Goal: Information Seeking & Learning: Learn about a topic

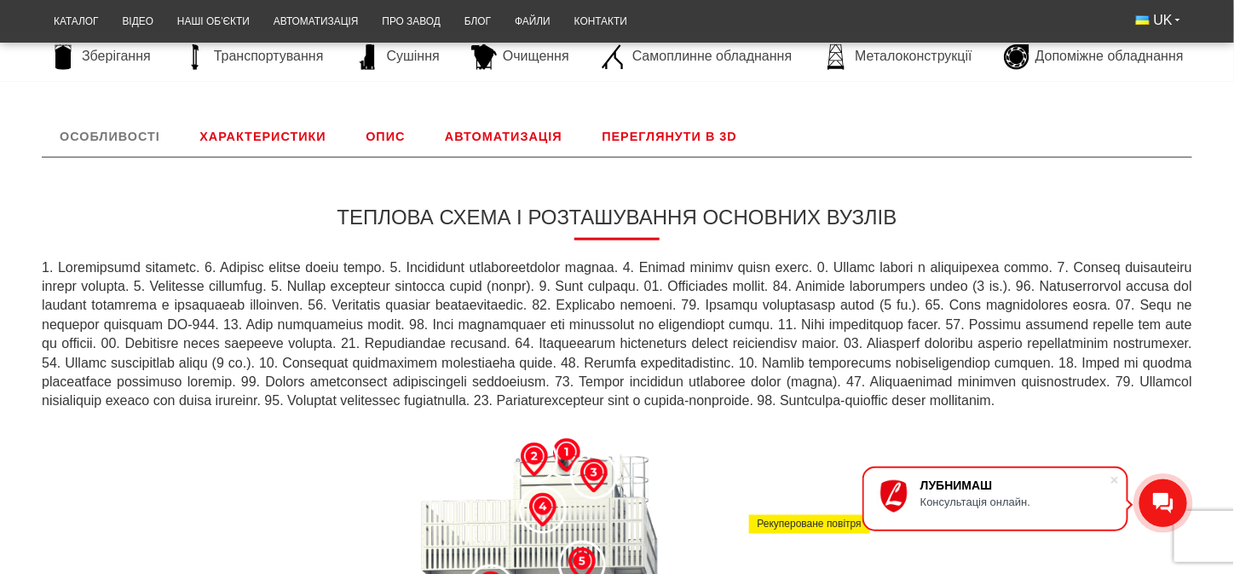
scroll to position [568, 0]
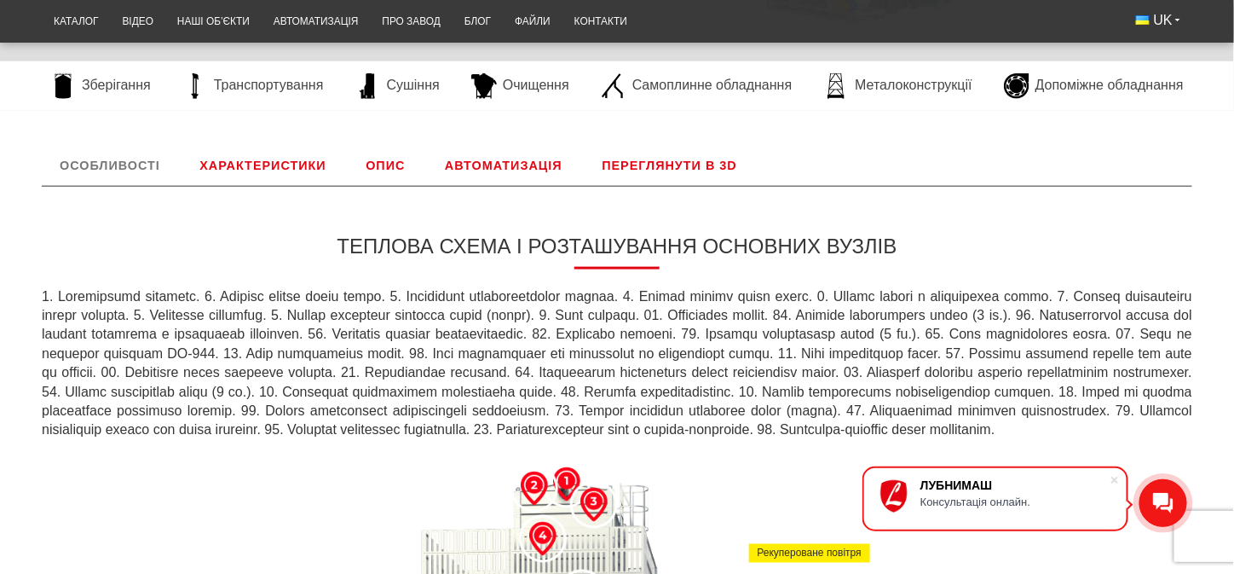
click at [632, 167] on link "Переглянути в 3D" at bounding box center [669, 165] width 171 height 41
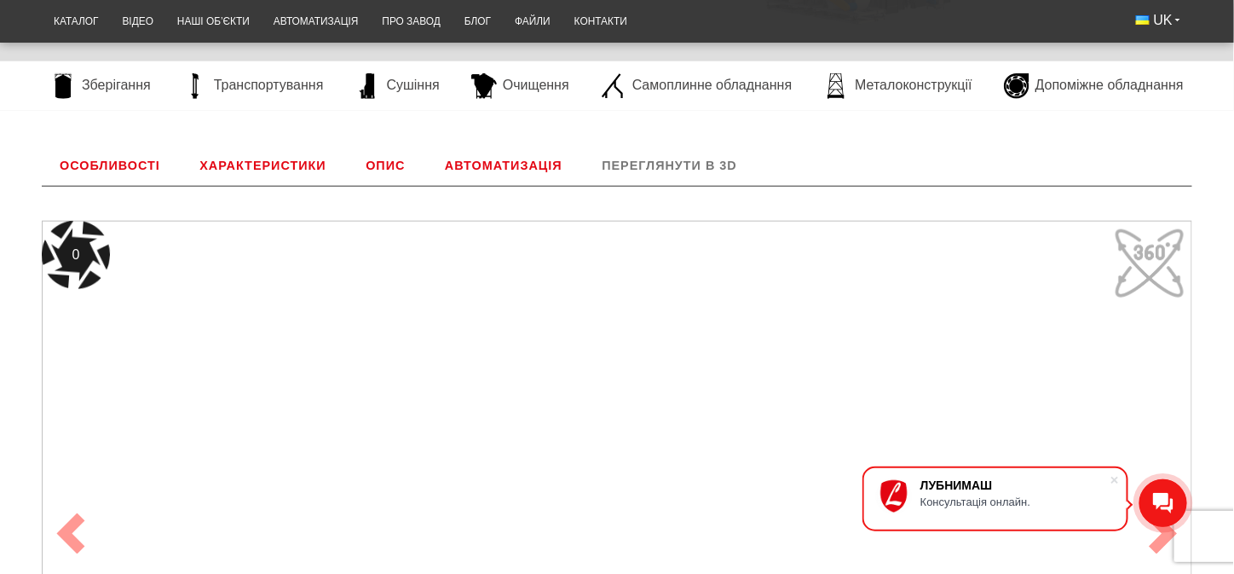
scroll to position [652, 0]
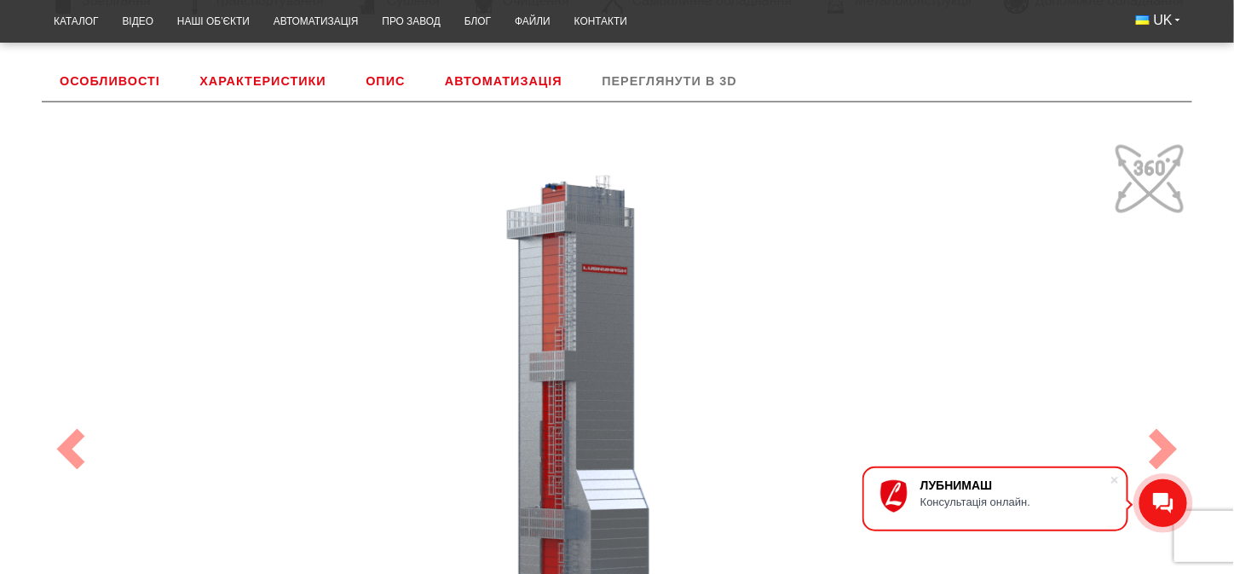
drag, startPoint x: 667, startPoint y: 333, endPoint x: 759, endPoint y: 308, distance: 96.4
click at [759, 308] on div "100" at bounding box center [617, 449] width 1151 height 626
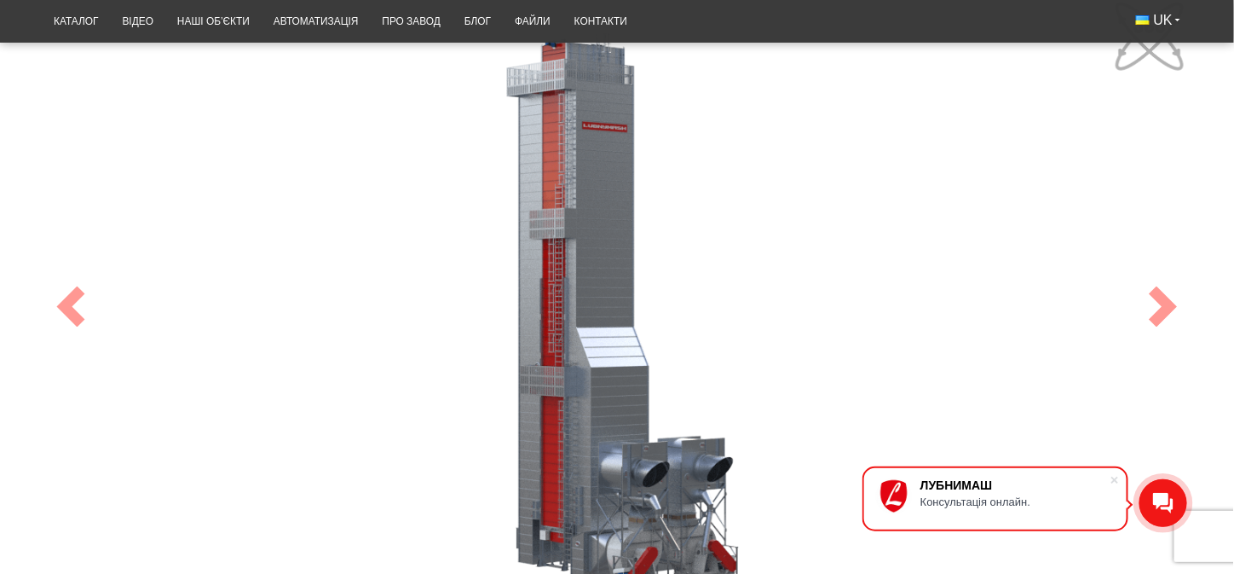
scroll to position [851, 0]
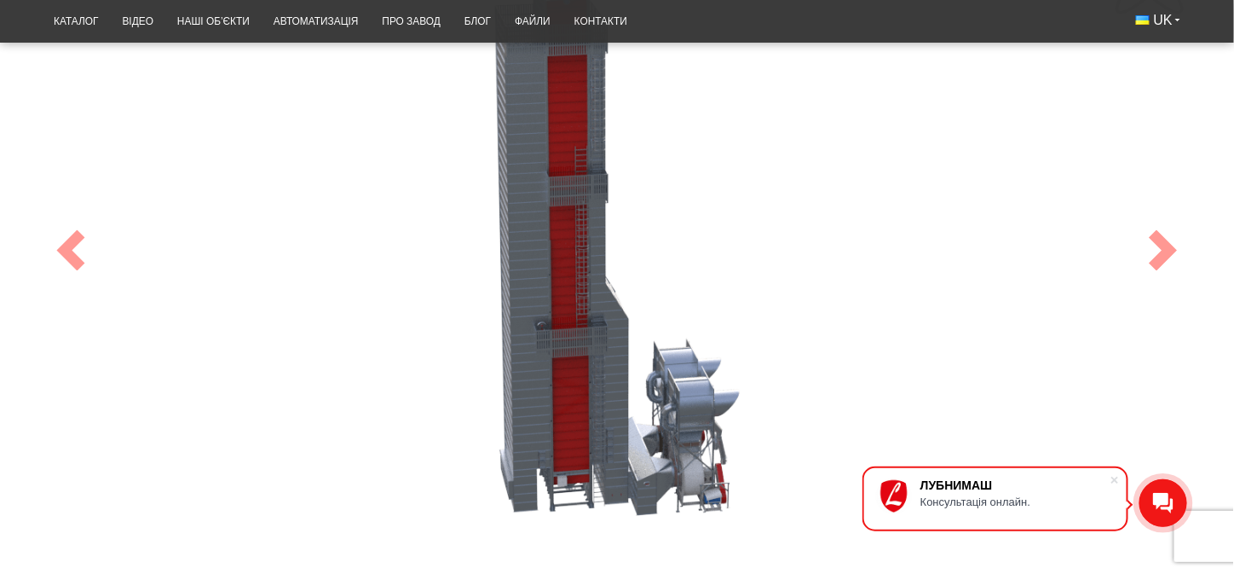
drag, startPoint x: 545, startPoint y: 225, endPoint x: 610, endPoint y: 243, distance: 68.0
click at [610, 243] on div "100" at bounding box center [617, 251] width 1151 height 626
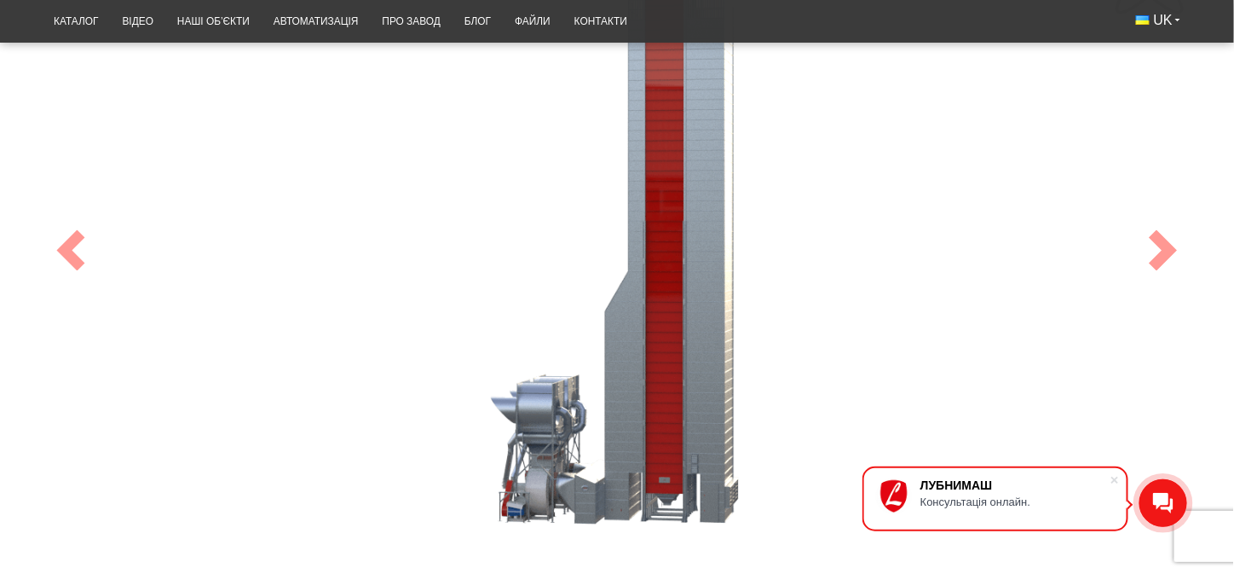
drag, startPoint x: 557, startPoint y: 261, endPoint x: 704, endPoint y: 199, distance: 159.7
click at [704, 199] on div "100" at bounding box center [617, 251] width 1151 height 626
click at [1174, 251] on span at bounding box center [1163, 250] width 41 height 41
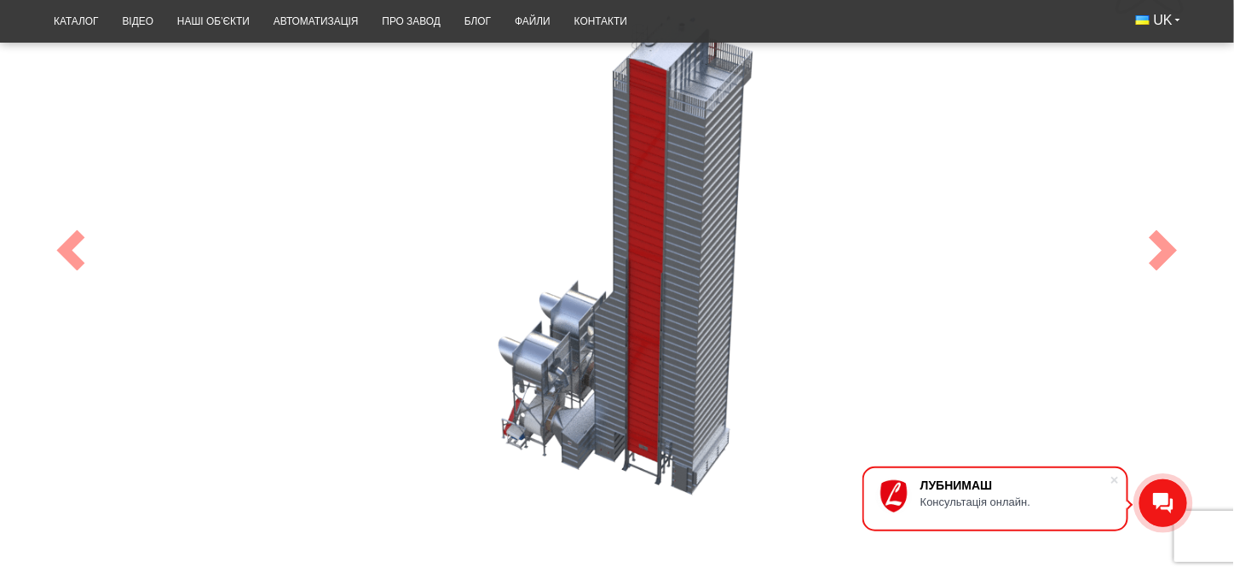
drag, startPoint x: 713, startPoint y: 271, endPoint x: 667, endPoint y: 311, distance: 60.4
click at [667, 311] on div "100" at bounding box center [617, 251] width 1151 height 626
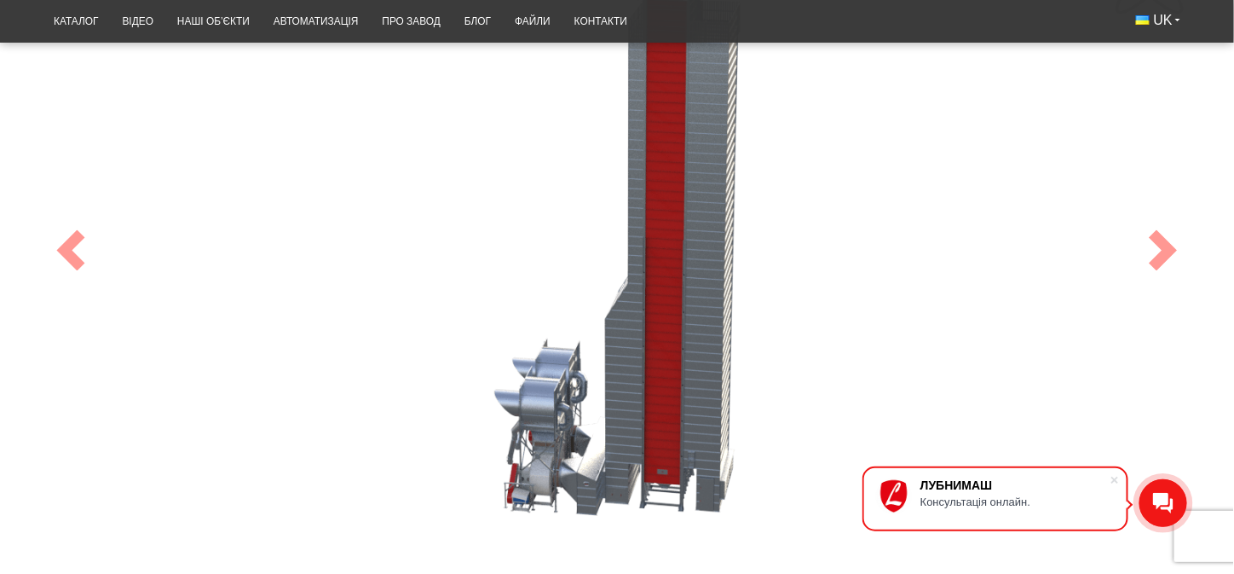
drag, startPoint x: 655, startPoint y: 251, endPoint x: 672, endPoint y: 222, distance: 33.6
click at [672, 222] on div "100" at bounding box center [617, 251] width 1151 height 626
click at [409, 274] on div "100" at bounding box center [617, 251] width 1151 height 626
click at [70, 239] on span at bounding box center [70, 250] width 41 height 41
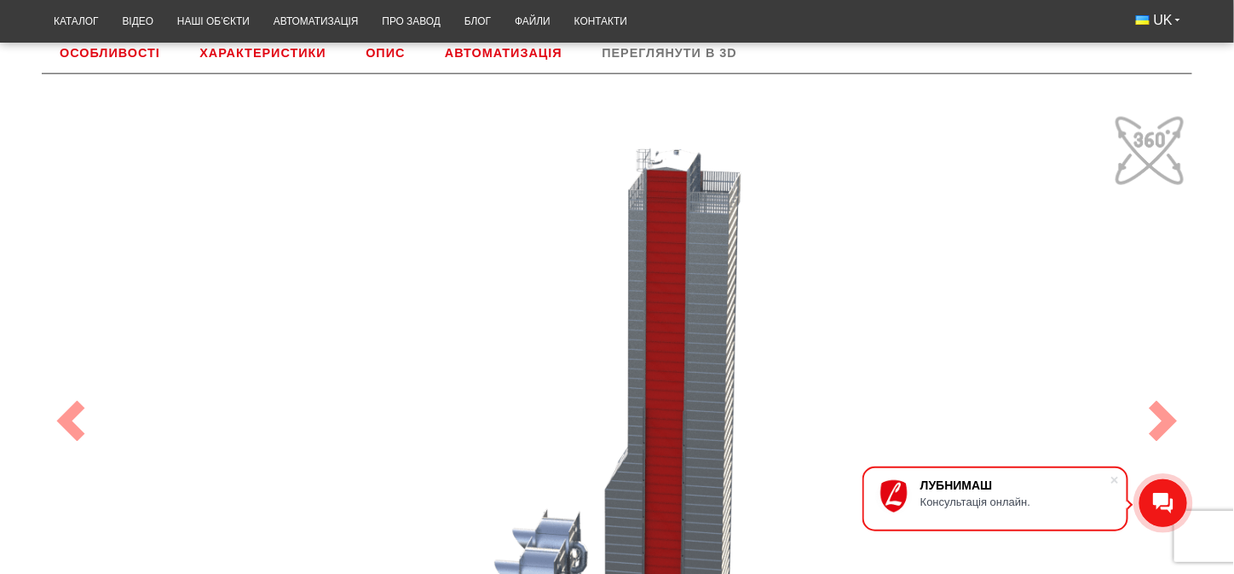
scroll to position [595, 0]
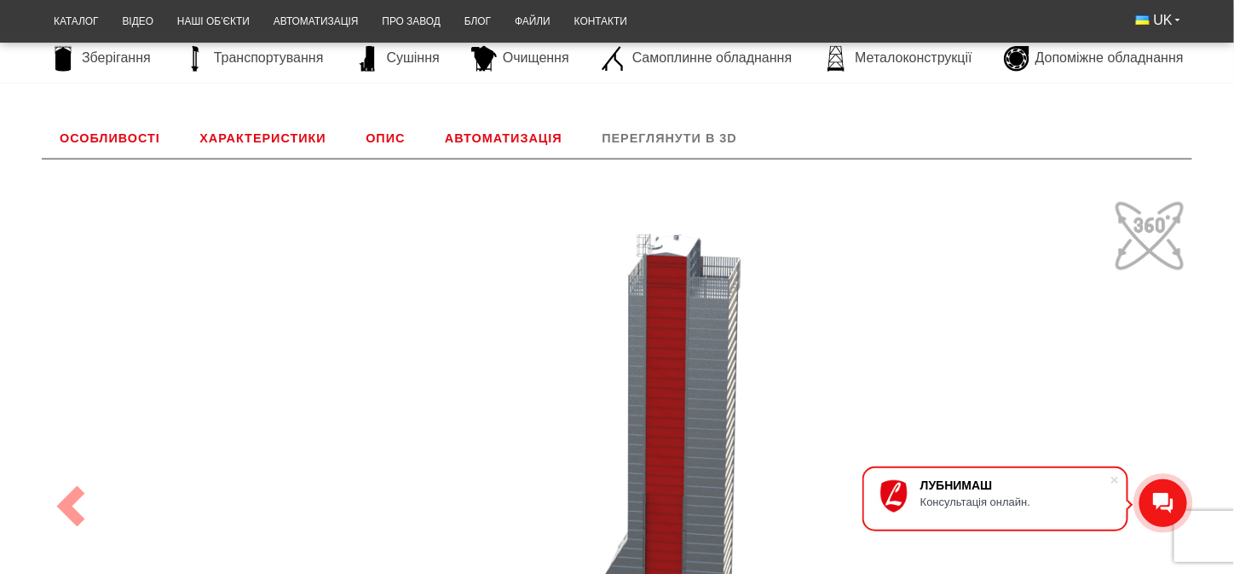
click at [499, 129] on link "Автоматизація" at bounding box center [503, 138] width 153 height 41
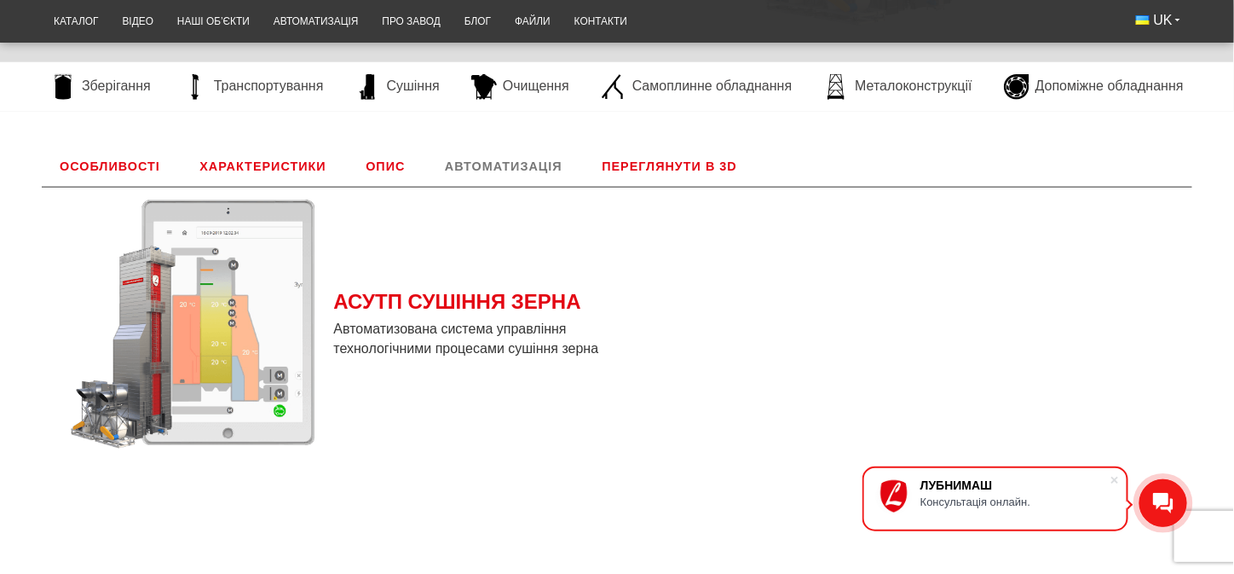
click at [386, 159] on link "Опис" at bounding box center [385, 166] width 75 height 41
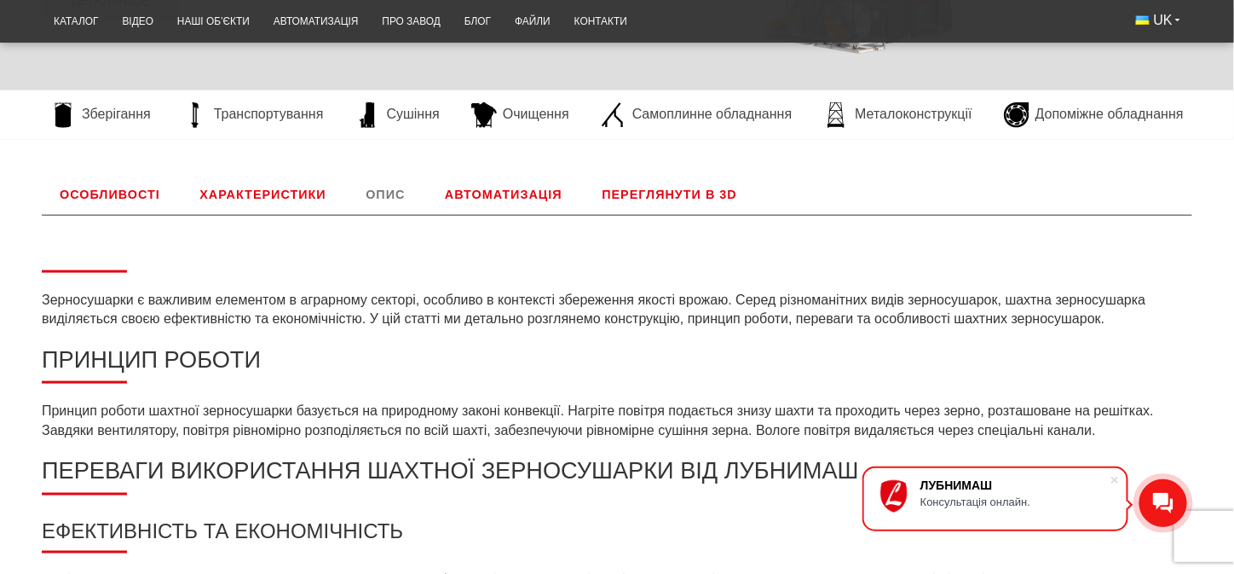
click at [240, 186] on link "Характеристики" at bounding box center [263, 194] width 162 height 41
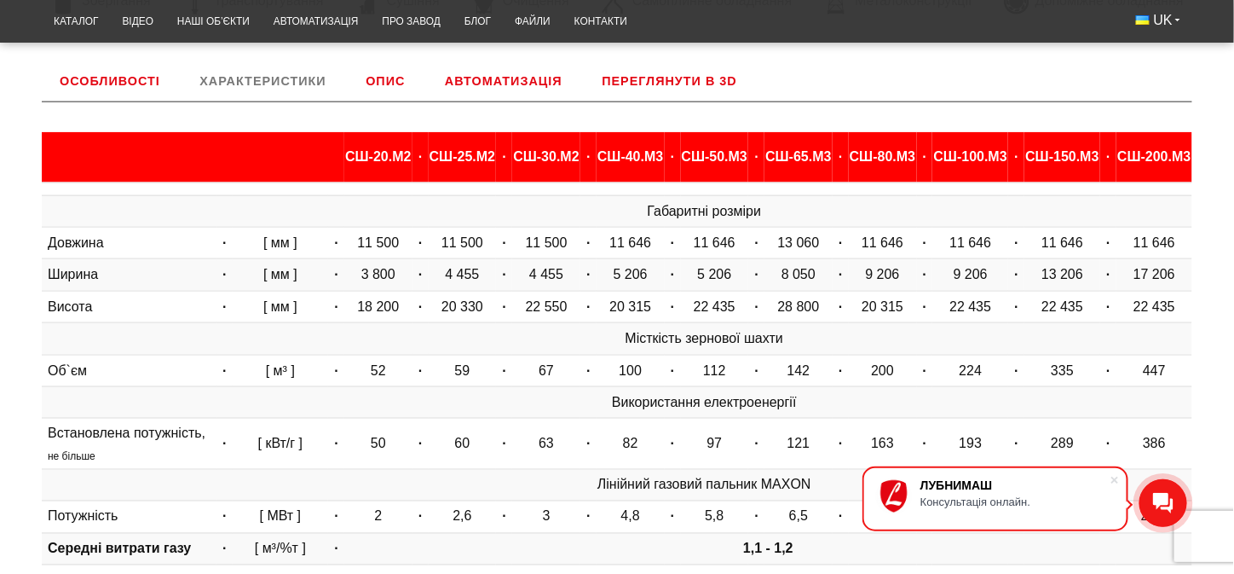
click at [123, 73] on link "Особливості" at bounding box center [110, 81] width 136 height 41
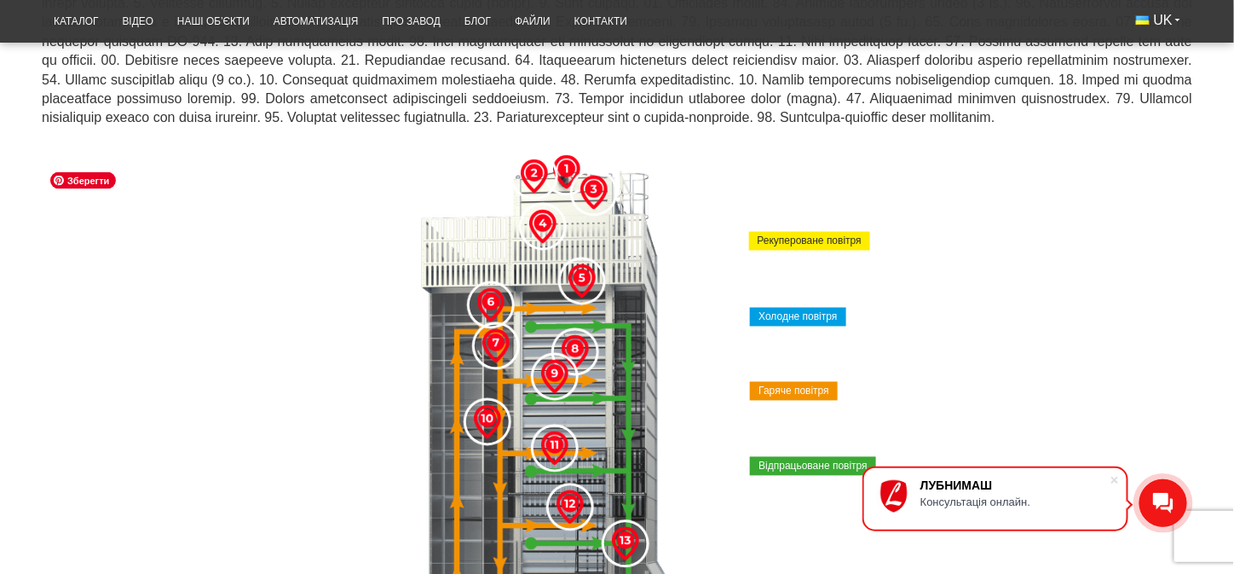
scroll to position [908, 0]
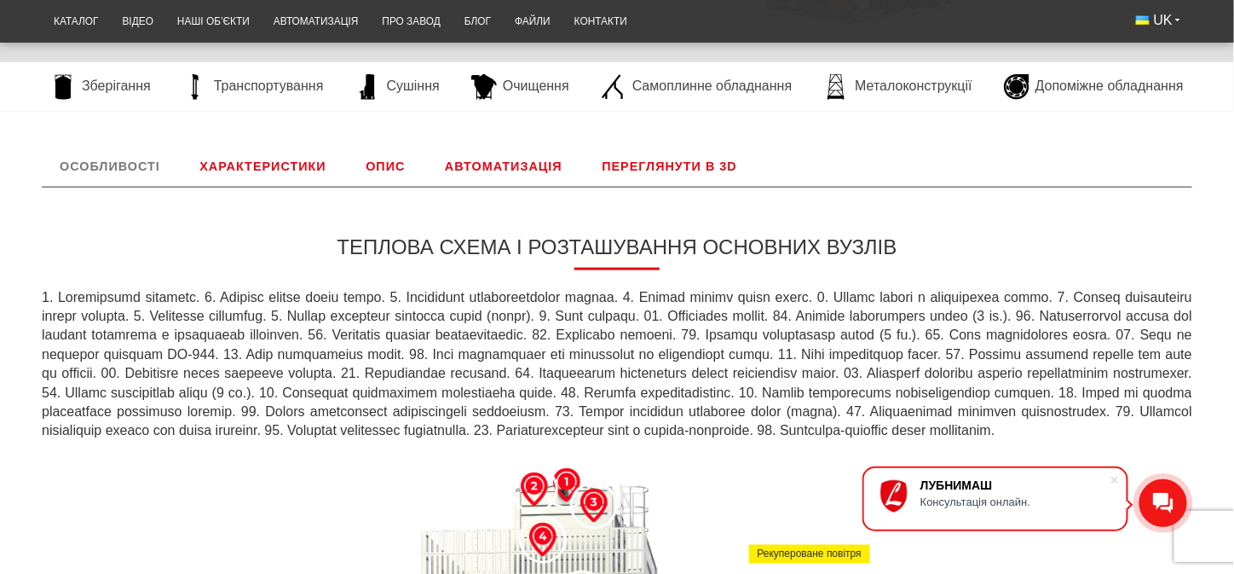
click at [276, 153] on link "Характеристики" at bounding box center [263, 166] width 162 height 41
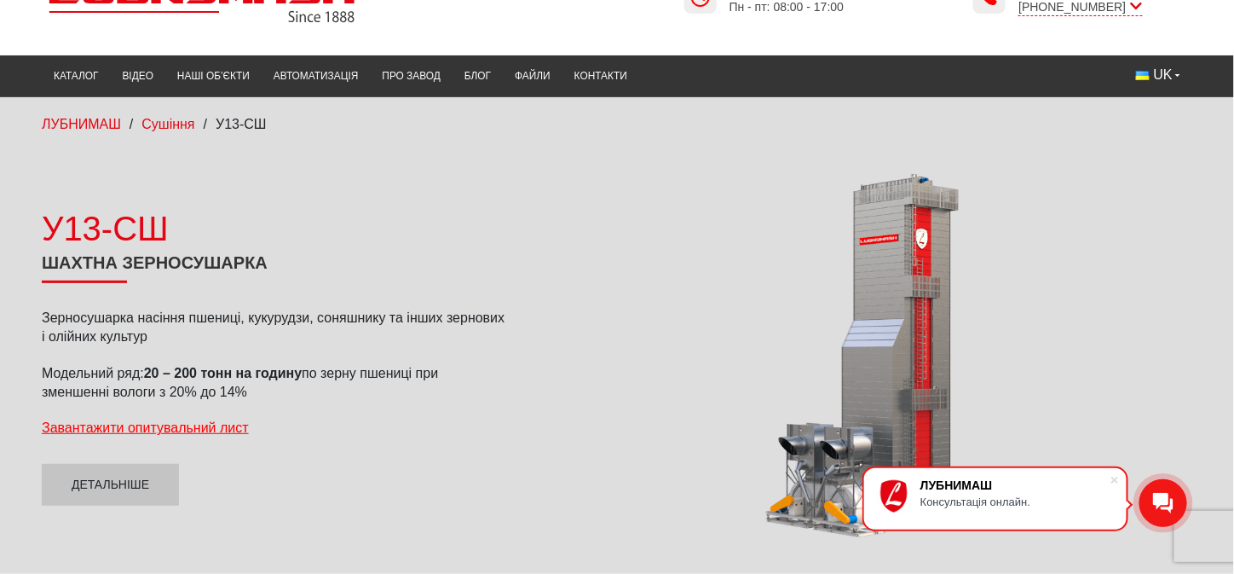
scroll to position [27, 0]
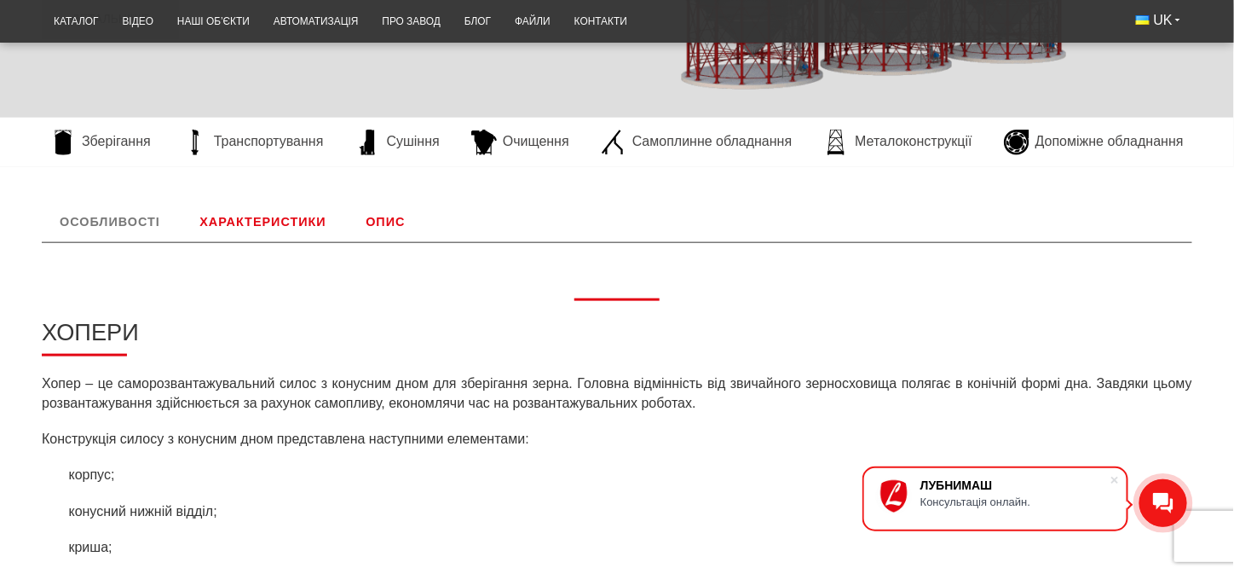
click at [288, 230] on link "Характеристики" at bounding box center [263, 221] width 162 height 41
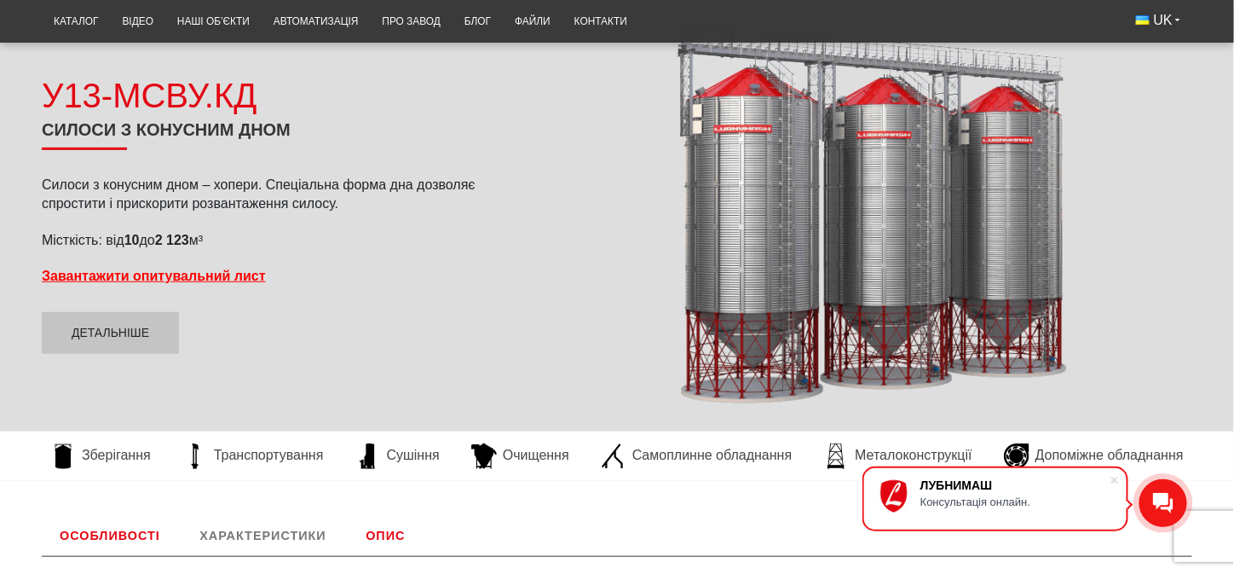
scroll to position [169, 0]
